Goal: Transaction & Acquisition: Purchase product/service

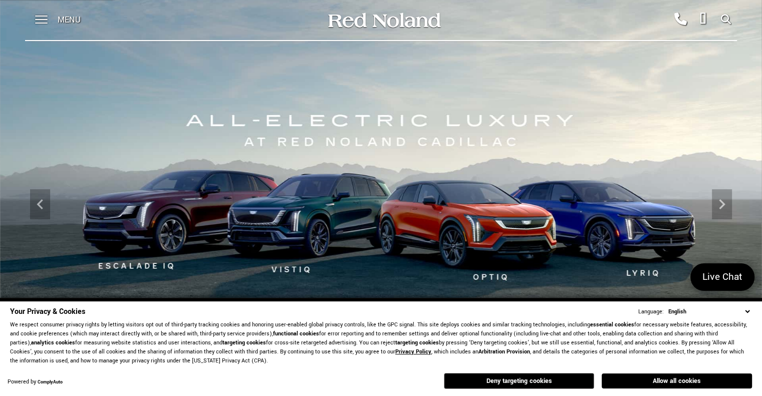
click at [646, 382] on button "Allow all cookies" at bounding box center [677, 381] width 150 height 15
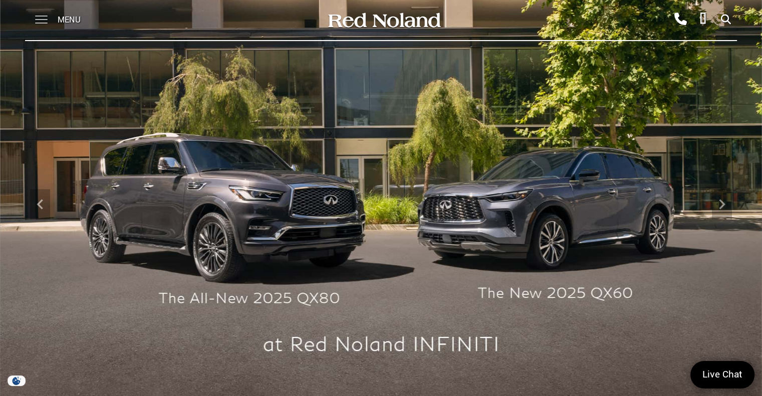
click at [40, 17] on span at bounding box center [41, 16] width 13 height 1
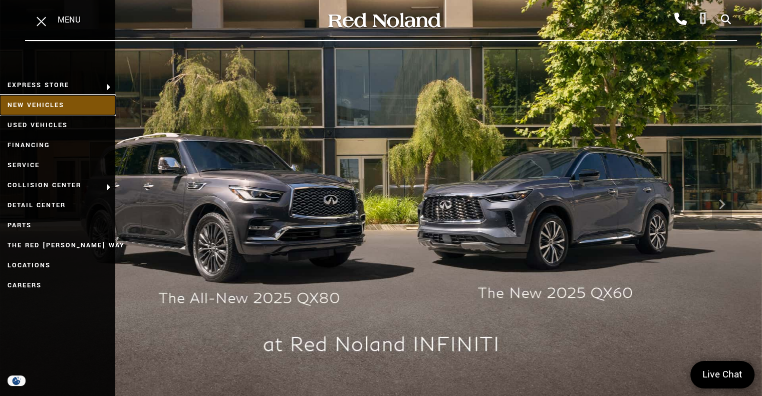
click at [36, 105] on link "New Vehicles" at bounding box center [57, 105] width 115 height 20
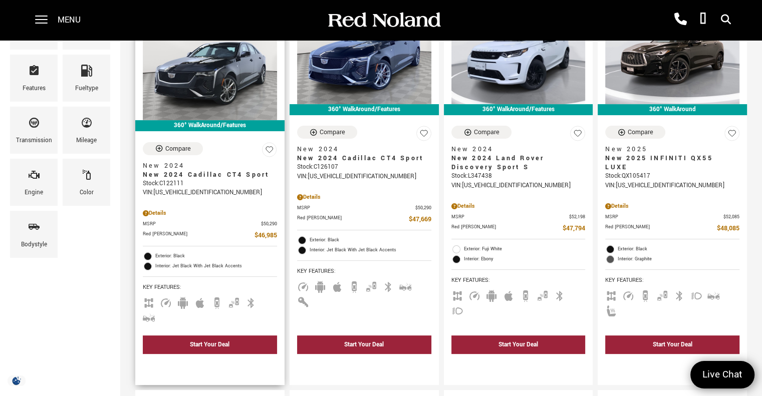
scroll to position [100, 0]
